Goal: Task Accomplishment & Management: Manage account settings

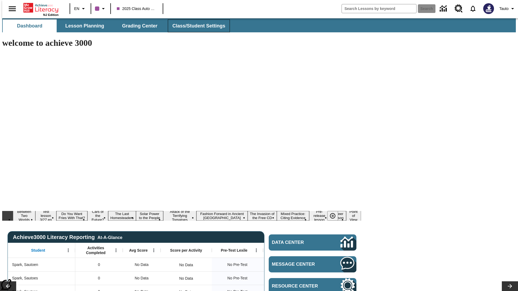
click at [196, 26] on span "Class/Student Settings" at bounding box center [198, 26] width 53 height 6
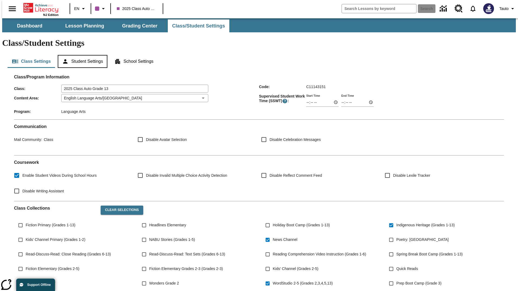
click at [81, 55] on button "Student Settings" at bounding box center [82, 61] width 49 height 13
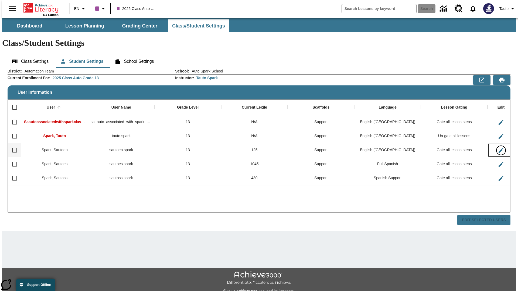
click at [498, 148] on icon "Edit User" at bounding box center [500, 150] width 5 height 5
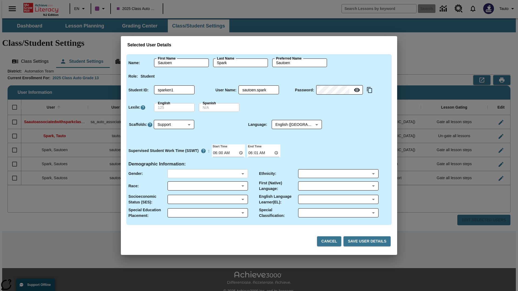
click at [207, 174] on body "Skip to main content NJ Edition EN 2025 Class Auto Grade 13 Search 0 Tauto Dash…" at bounding box center [258, 160] width 513 height 285
click at [207, 186] on body "Skip to main content NJ Edition EN 2025 Class Auto Grade 13 Search 0 Tauto Dash…" at bounding box center [258, 160] width 513 height 285
click at [207, 200] on body "Skip to main content NJ Edition EN 2025 Class Auto Grade 13 Search 0 Tauto Dash…" at bounding box center [258, 160] width 513 height 285
click at [207, 213] on body "Skip to main content NJ Edition EN 2025 Class Auto Grade 13 Search 0 Tauto Dash…" at bounding box center [258, 160] width 513 height 285
click at [338, 174] on body "Skip to main content NJ Edition EN 2025 Class Auto Grade 13 Search 0 Tauto Dash…" at bounding box center [258, 160] width 513 height 285
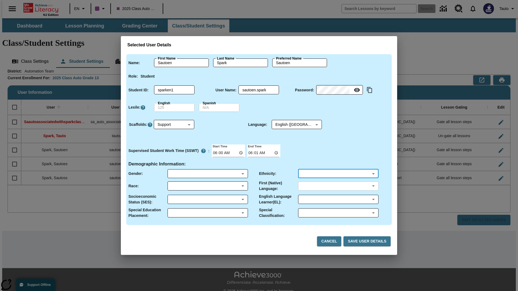
click at [338, 186] on body "Skip to main content NJ Edition EN 2025 Class Auto Grade 13 Search 0 Tauto Dash…" at bounding box center [258, 160] width 513 height 285
